Goal: Information Seeking & Learning: Learn about a topic

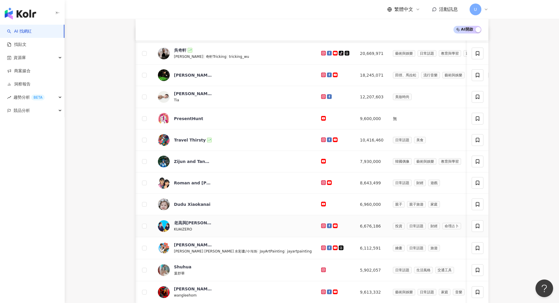
click at [388, 197] on td "親子 親子旅遊 家庭" at bounding box center [454, 204] width 133 height 21
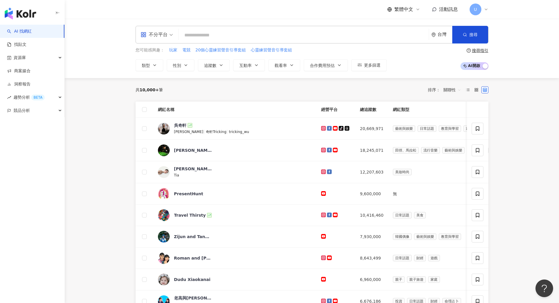
click at [112, 125] on main "不分平台 台灣 搜尋 您可能感興趣： 玩家 電競 20個心靈練習聲音引導套組 心靈練習聲音引導套組 類型 性別 追蹤數 互動率 觀看率 合作費用預估 更多篩選…" at bounding box center [312, 233] width 494 height 429
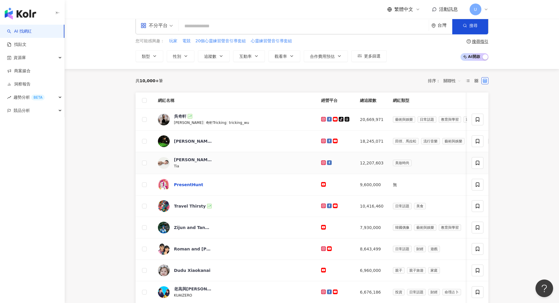
scroll to position [37, 0]
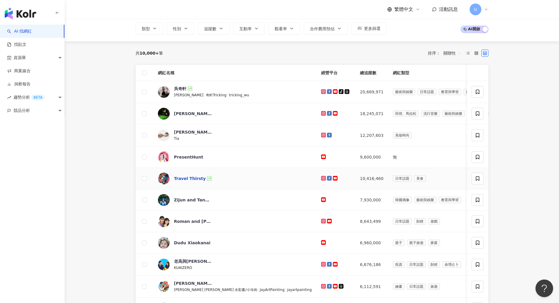
click at [189, 179] on div "Travel Thirsty" at bounding box center [190, 179] width 32 height 6
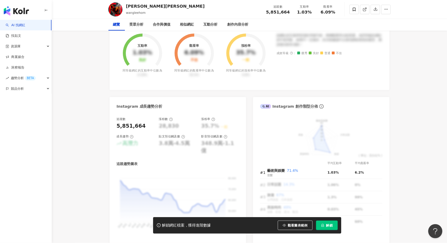
scroll to position [191, 0]
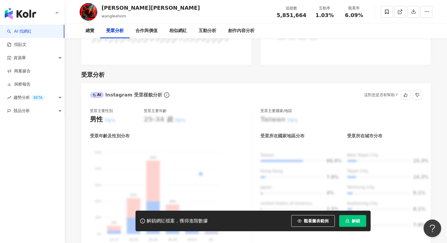
scroll to position [511, 0]
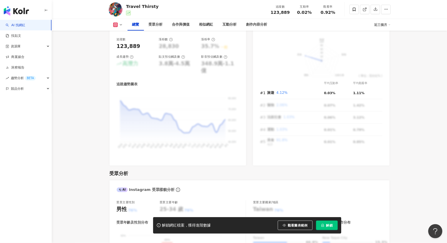
scroll to position [176, 0]
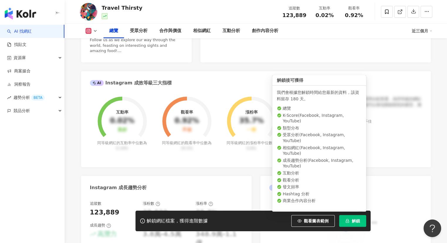
click at [359, 224] on button "解鎖" at bounding box center [352, 221] width 27 height 12
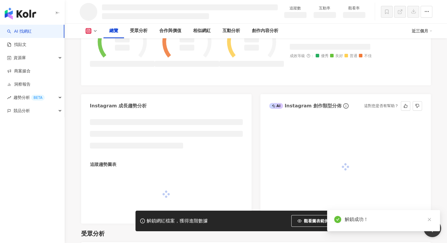
scroll to position [227, 0]
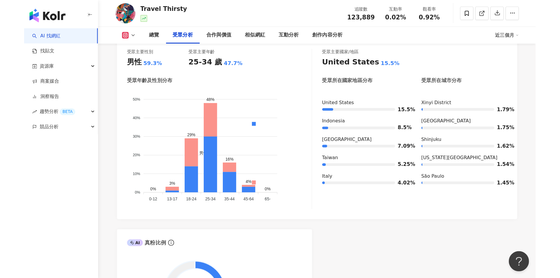
scroll to position [522, 0]
